Goal: Navigation & Orientation: Find specific page/section

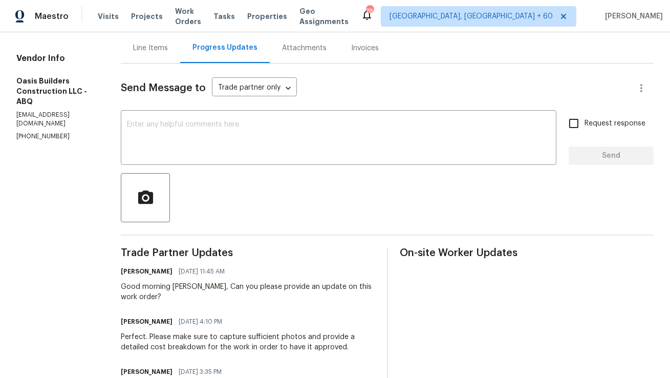
scroll to position [101, 0]
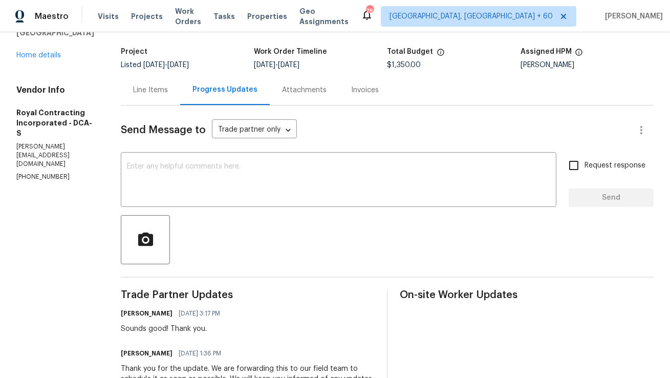
scroll to position [130, 0]
